Goal: Task Accomplishment & Management: Use online tool/utility

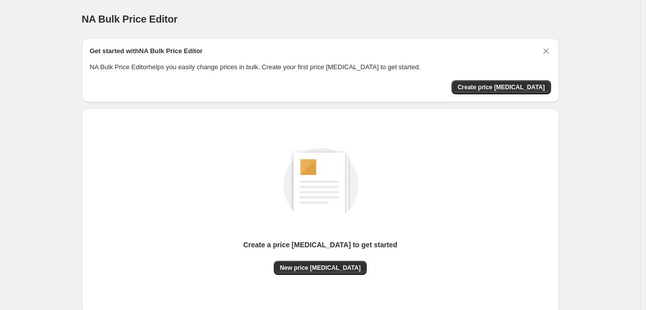
drag, startPoint x: 297, startPoint y: 275, endPoint x: 287, endPoint y: 274, distance: 10.1
click at [295, 275] on div "Create a price [MEDICAL_DATA] to get started New price [MEDICAL_DATA]" at bounding box center [320, 212] width 461 height 191
click at [289, 266] on button "New price [MEDICAL_DATA]" at bounding box center [320, 268] width 93 height 14
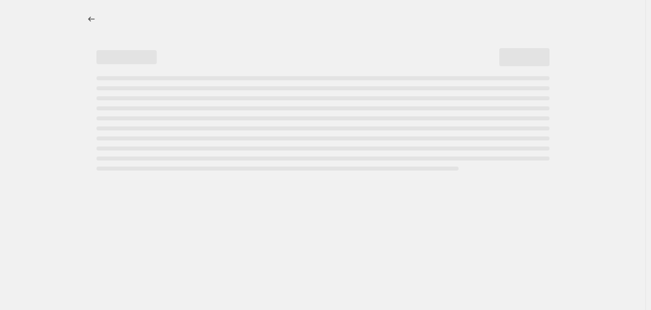
select select "percentage"
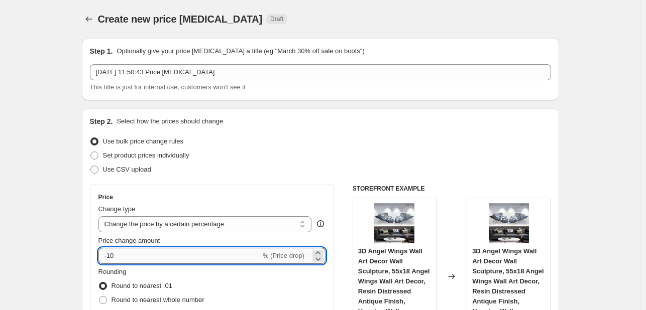
click at [129, 255] on input "-10" at bounding box center [179, 256] width 162 height 16
type input "-1"
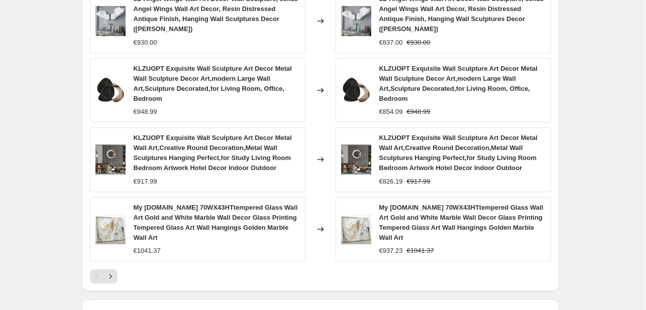
scroll to position [790, 0]
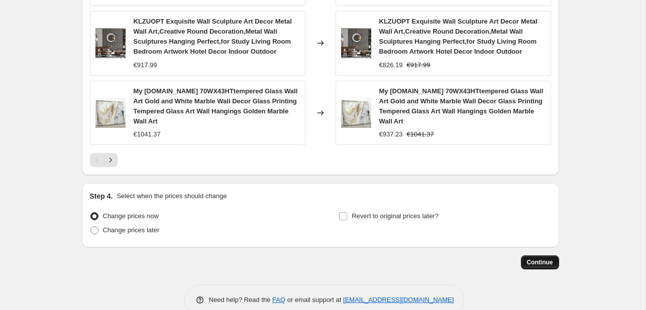
type input "-30"
click at [539, 259] on span "Continue" at bounding box center [540, 263] width 26 height 8
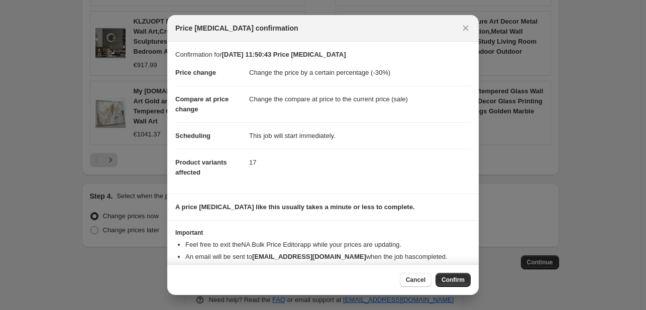
click at [435, 280] on div "Cancel Confirm" at bounding box center [435, 280] width 71 height 14
click at [448, 280] on span "Confirm" at bounding box center [452, 280] width 23 height 8
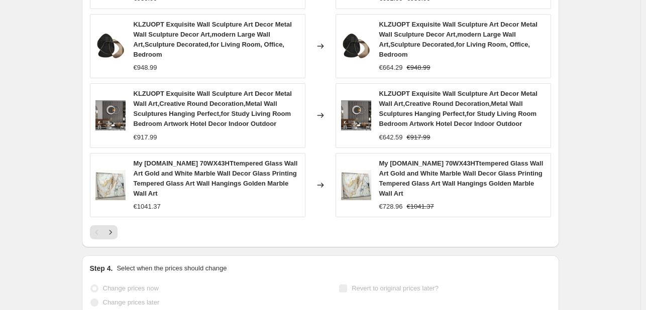
scroll to position [816, 0]
